Goal: Information Seeking & Learning: Check status

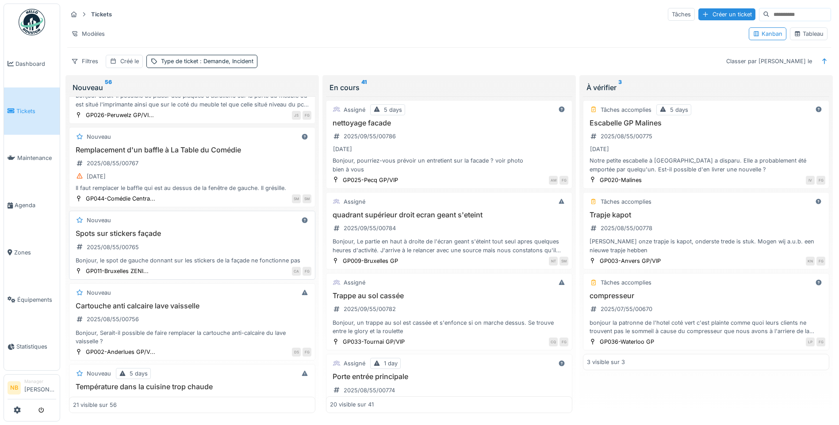
scroll to position [1021, 0]
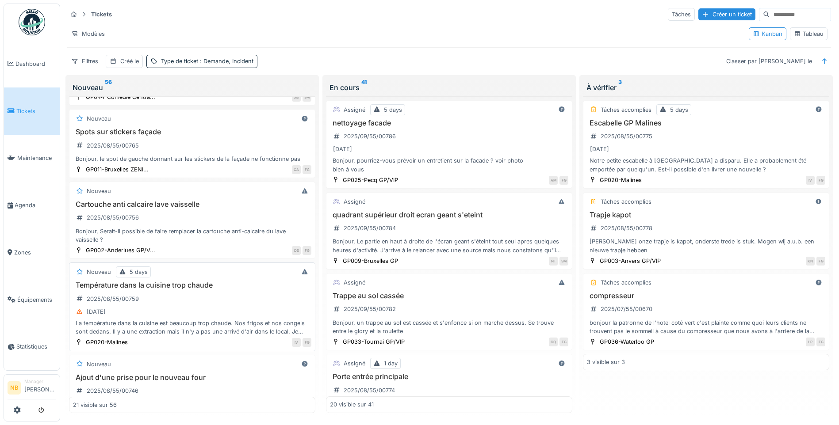
click at [246, 293] on div "Température dans la cuisine trop chaude 2025/08/55/00759 [DATE] La température …" at bounding box center [192, 308] width 238 height 55
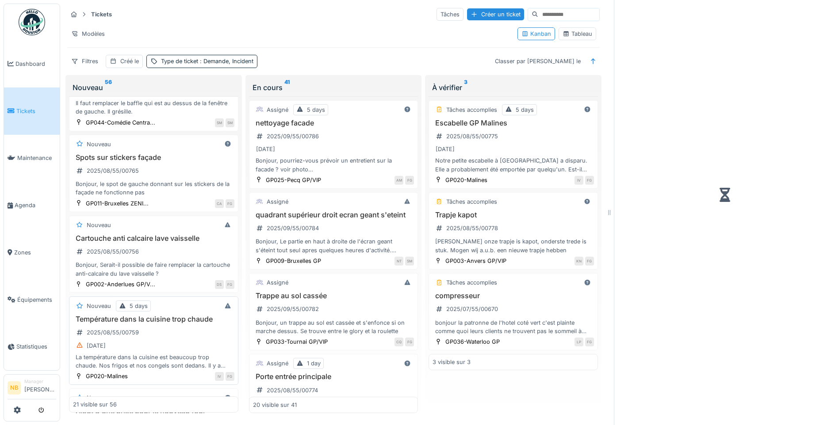
scroll to position [1141, 0]
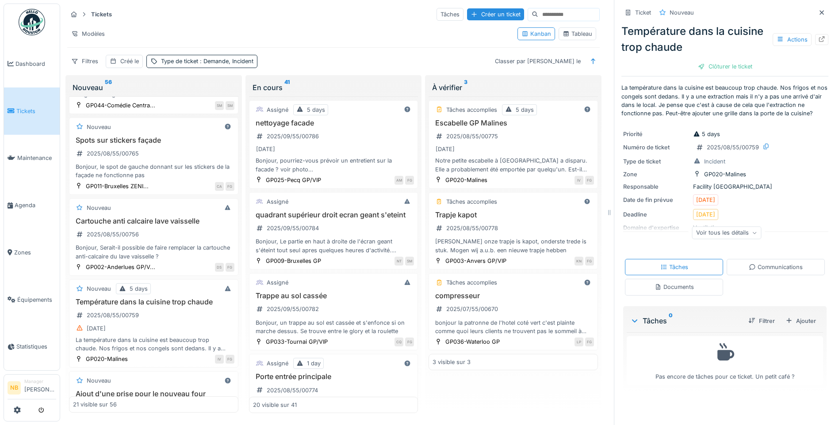
click at [735, 236] on div "Voir tous les détails" at bounding box center [726, 232] width 69 height 13
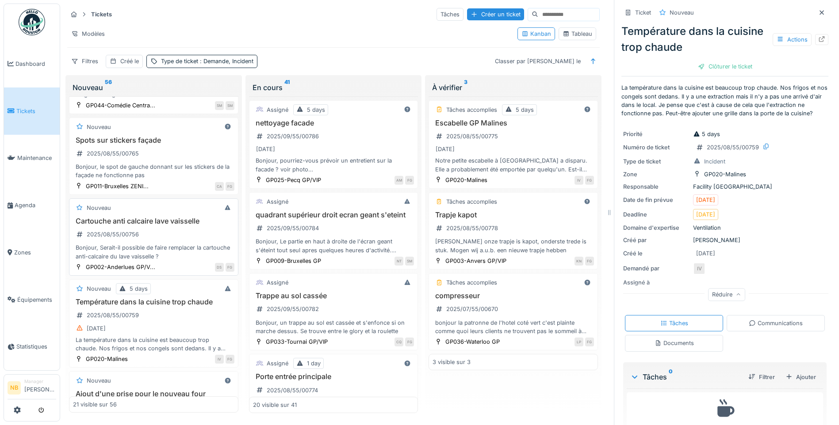
scroll to position [1038, 0]
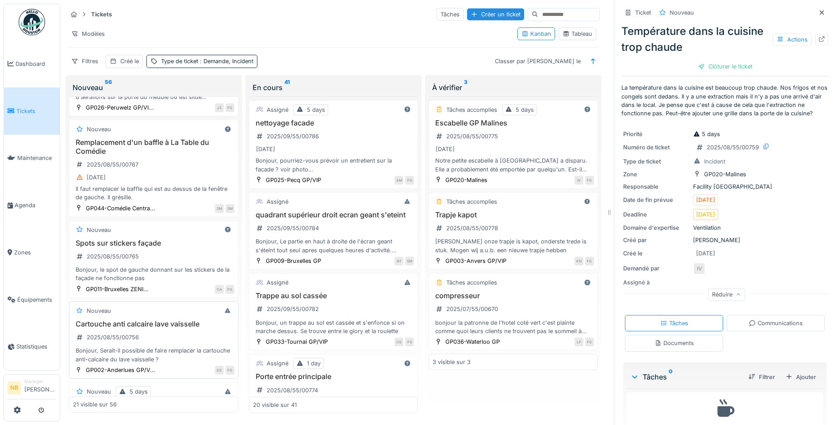
click at [191, 239] on div "Spots sur stickers façade 2025/08/55/00765 Bonjour, le spot de gauche donnant s…" at bounding box center [153, 261] width 161 height 44
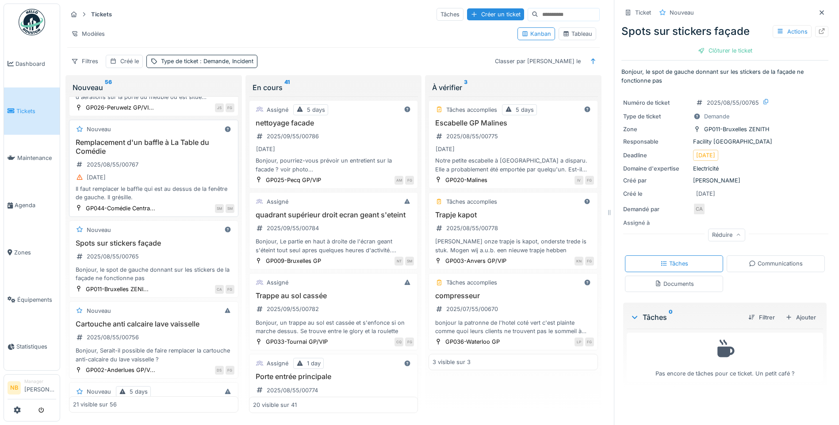
click at [182, 185] on div "Il faut remplacer le baffle qui est au dessus de la fenêtre de gauche. Il grési…" at bounding box center [153, 193] width 161 height 17
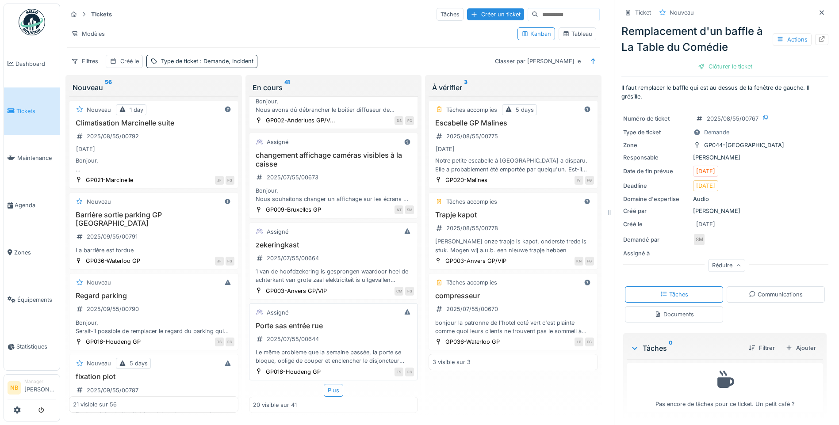
scroll to position [7, 0]
click at [334, 384] on div "Plus" at bounding box center [333, 390] width 19 height 13
click at [359, 336] on div "Porte sas entrée rue 2025/07/55/00644 Le même problème que la semaine passée, l…" at bounding box center [333, 344] width 161 height 44
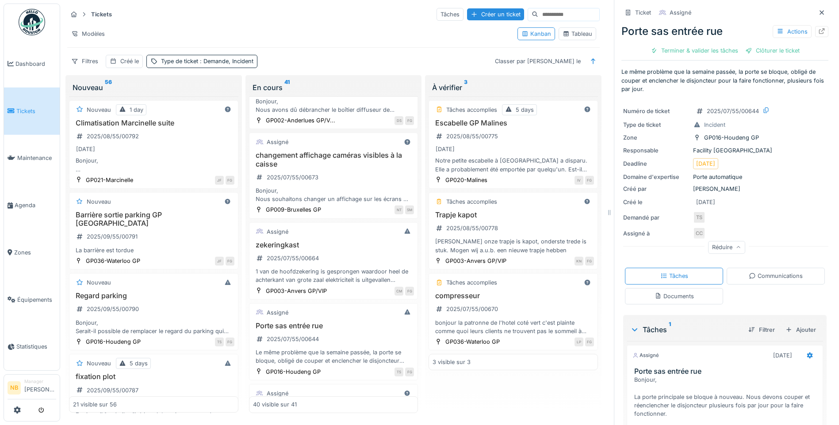
click at [762, 272] on div "Communications" at bounding box center [775, 276] width 54 height 8
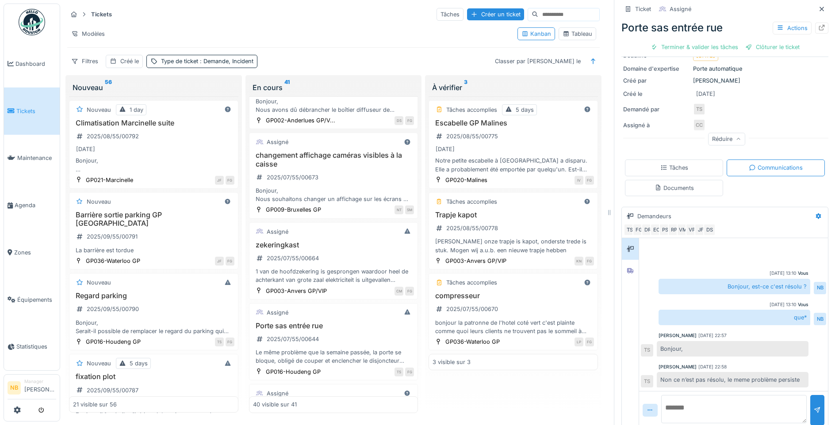
scroll to position [116, 0]
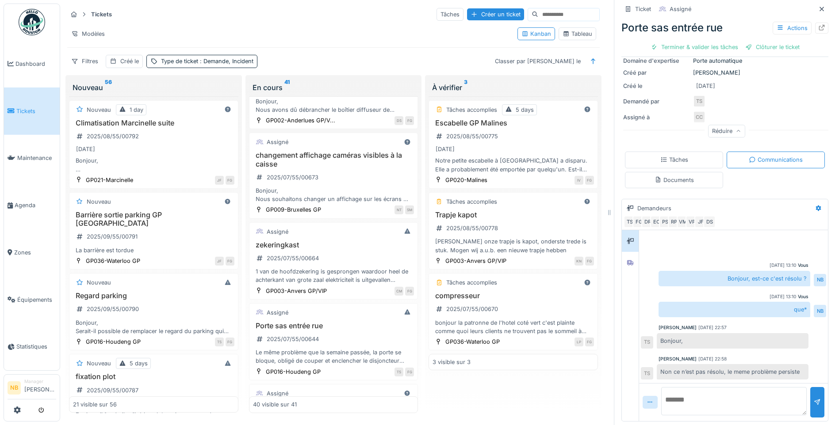
click at [722, 391] on textarea at bounding box center [733, 401] width 145 height 28
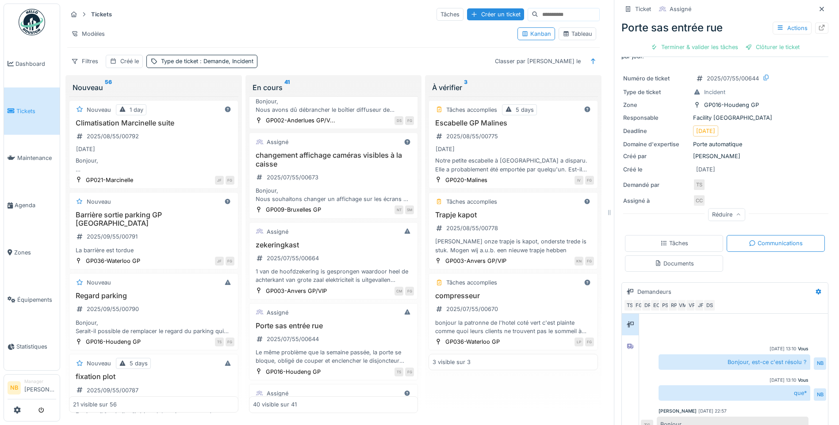
scroll to position [0, 0]
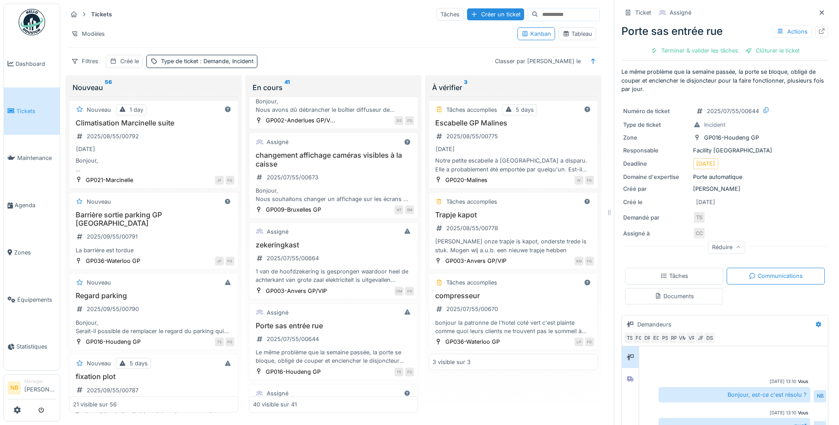
click at [717, 241] on div "Réduire" at bounding box center [726, 247] width 37 height 13
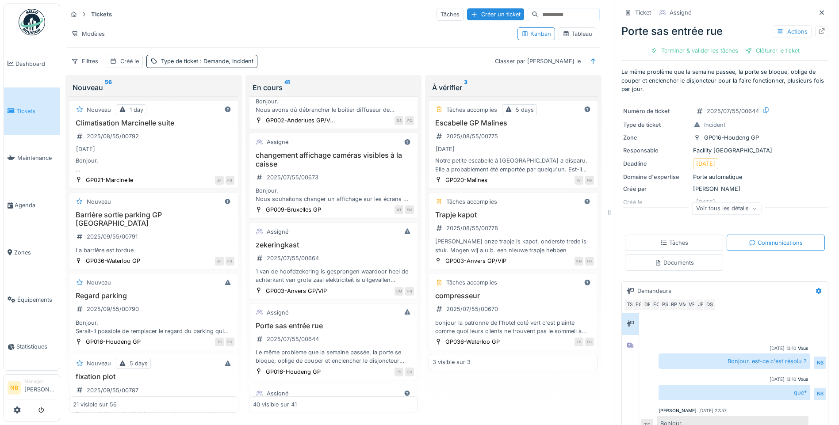
click at [694, 202] on div "Voir tous les détails" at bounding box center [726, 208] width 69 height 13
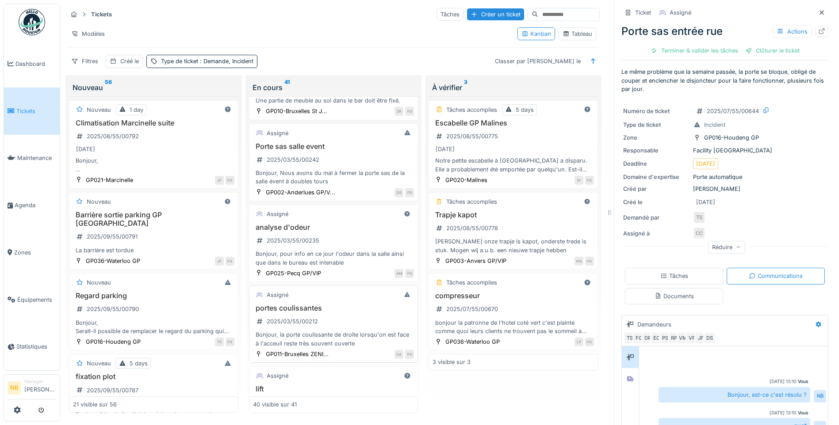
scroll to position [2988, 0]
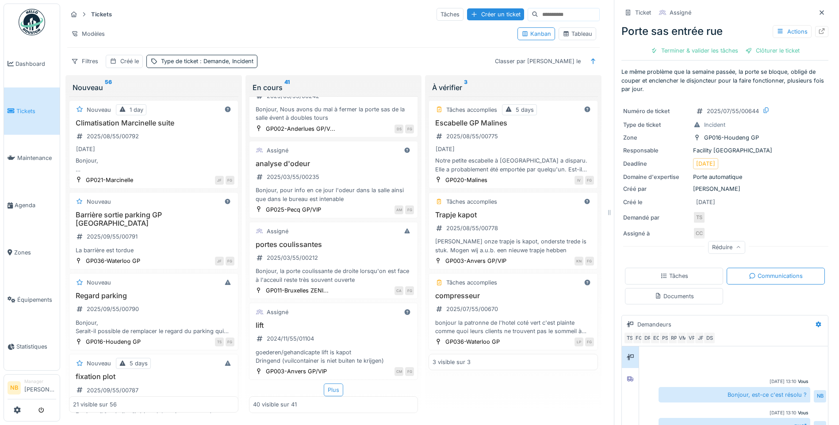
click at [332, 384] on div "Plus" at bounding box center [333, 390] width 19 height 13
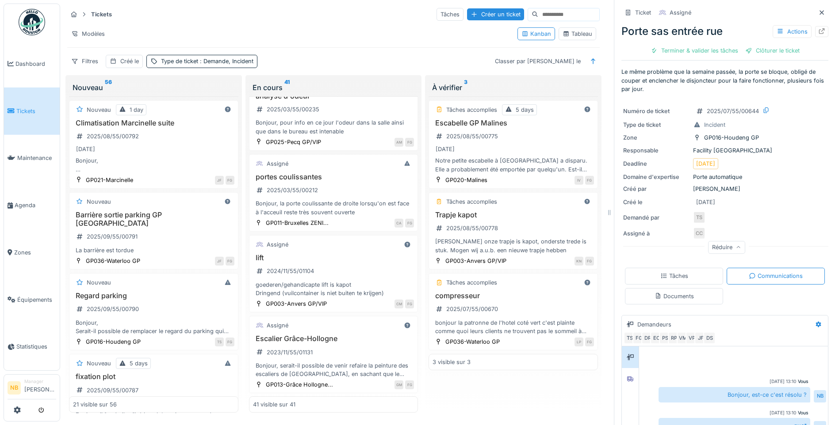
click at [504, 370] on div "Tâches accomplies 5 days Escabelle GP Malines 2025/08/55/00775 [DATE] Notre pet…" at bounding box center [512, 254] width 169 height 317
click at [508, 381] on div "Tâches accomplies 5 days Escabelle GP Malines 2025/08/55/00775 [DATE] Notre pet…" at bounding box center [512, 254] width 169 height 317
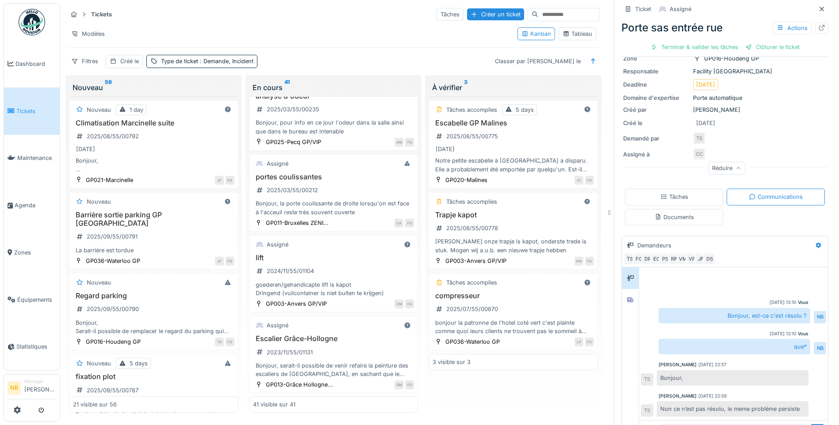
scroll to position [116, 0]
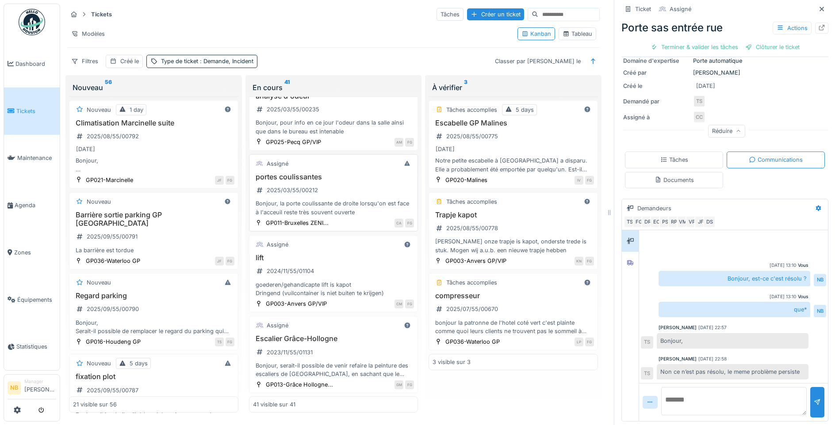
click at [361, 158] on div "Assigné" at bounding box center [333, 163] width 161 height 11
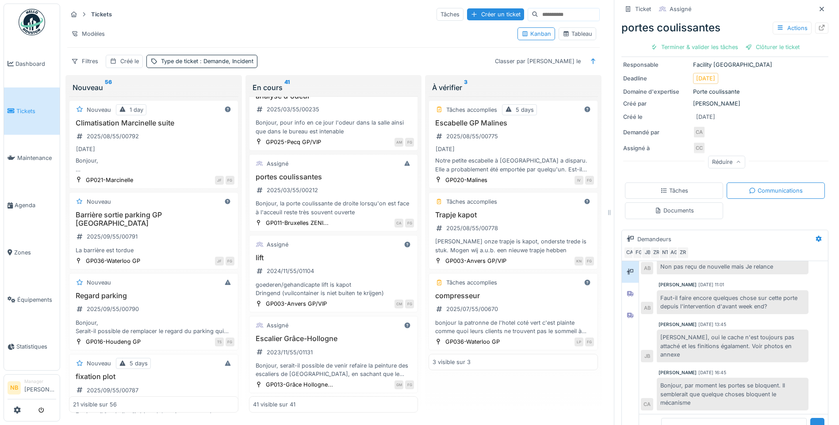
scroll to position [108, 0]
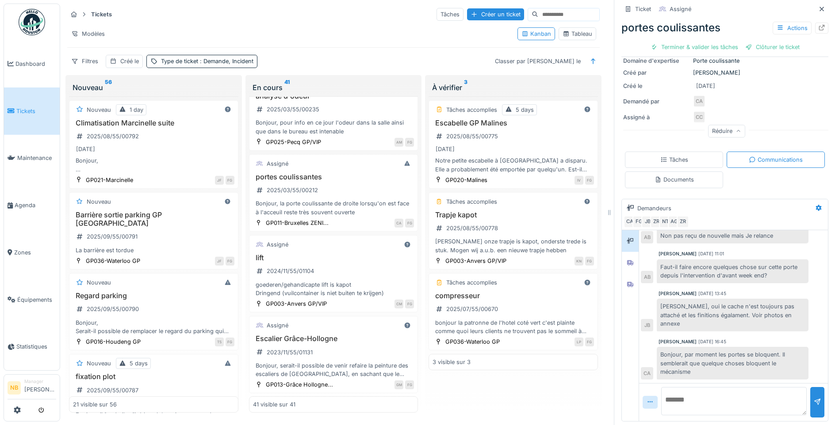
click at [714, 395] on textarea at bounding box center [733, 401] width 145 height 28
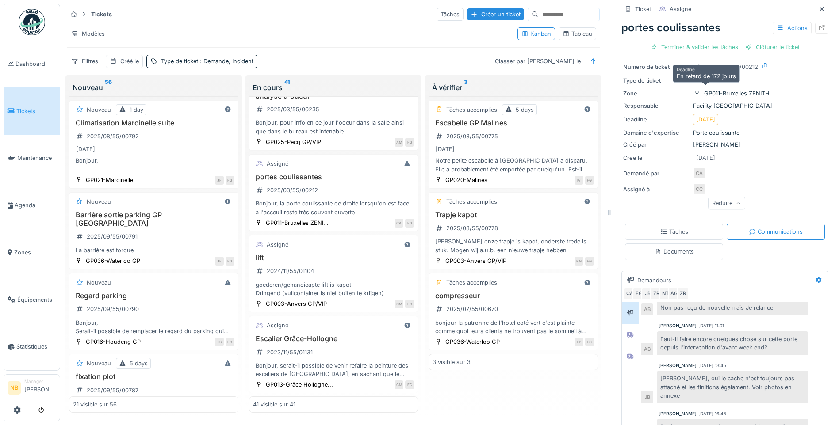
scroll to position [0, 0]
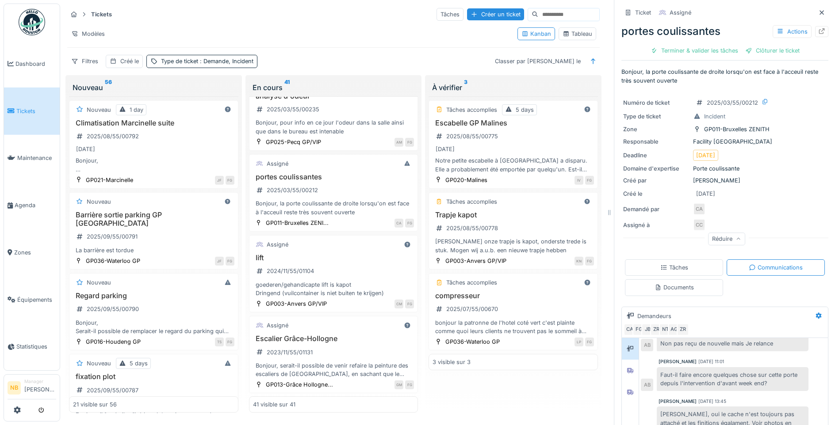
click at [579, 10] on input at bounding box center [568, 14] width 61 height 12
paste input "**********"
type input "**********"
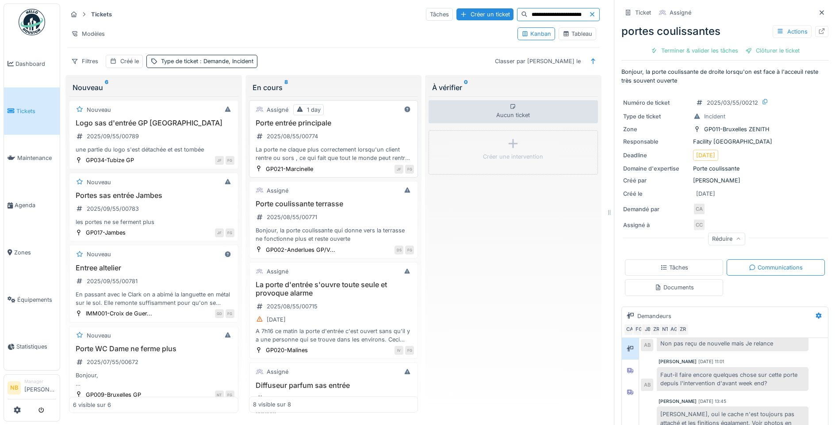
click at [362, 119] on h3 "Porte entrée principale" at bounding box center [333, 123] width 161 height 8
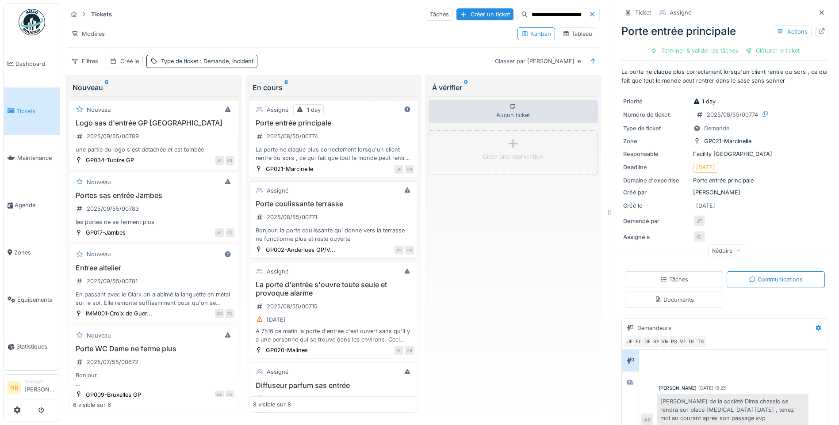
click at [355, 202] on div "Porte coulissante terrasse 2025/08/55/00771 Bonjour, la porte coulissante qui d…" at bounding box center [333, 222] width 161 height 44
